Goal: Transaction & Acquisition: Purchase product/service

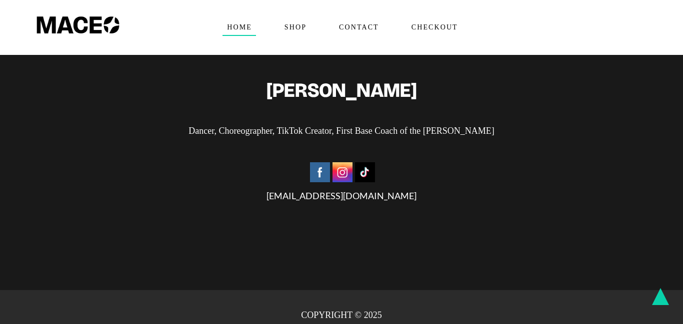
scroll to position [2391, 0]
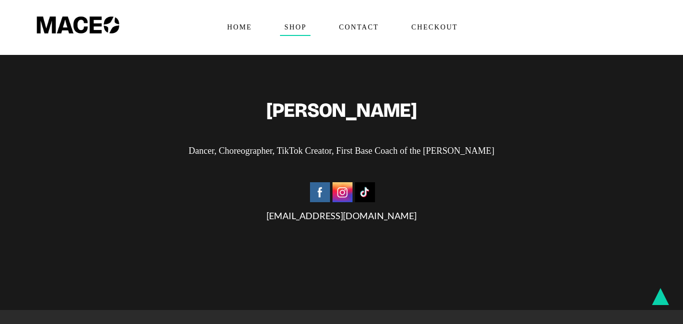
click at [298, 27] on span "Shop" at bounding box center [295, 27] width 30 height 16
